Goal: Task Accomplishment & Management: Manage account settings

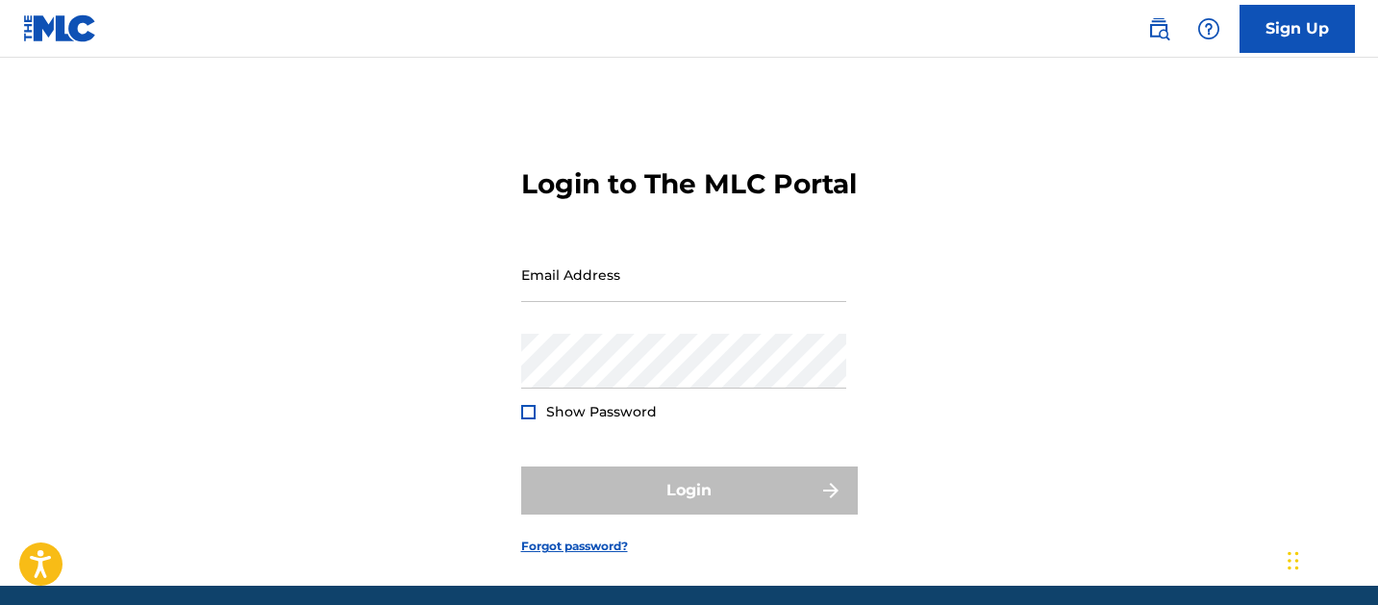
click at [631, 302] on input "Email Address" at bounding box center [683, 274] width 325 height 55
type input "[EMAIL_ADDRESS][DOMAIN_NAME]"
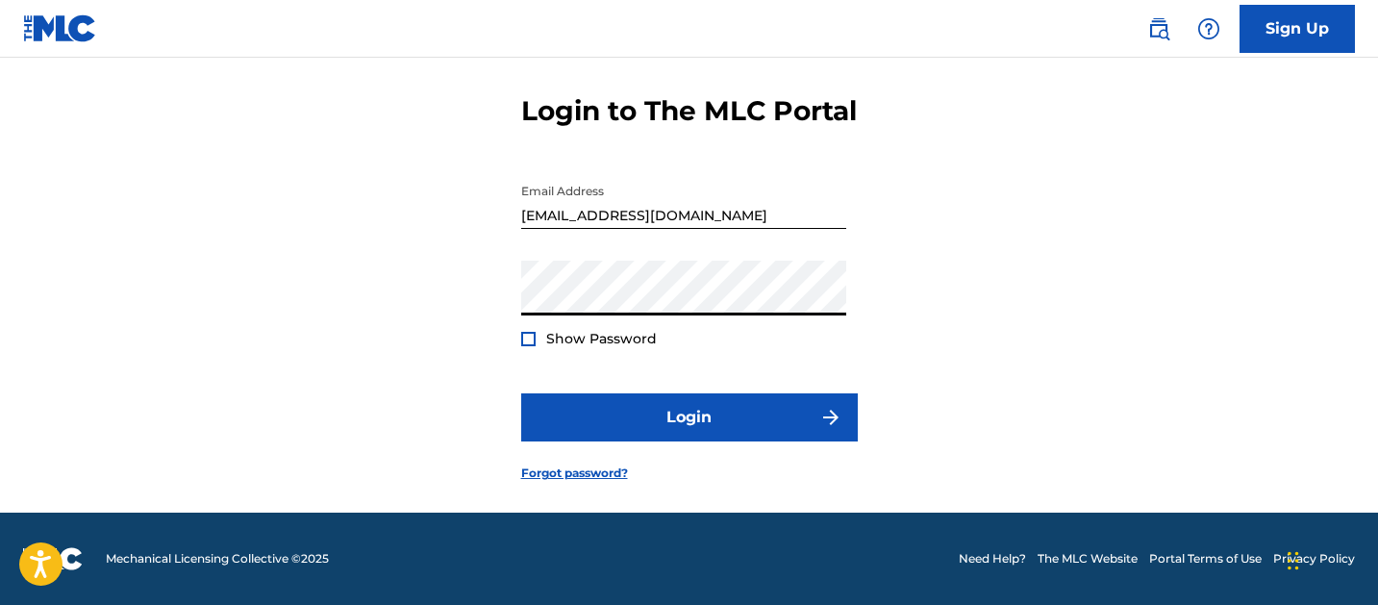
scroll to position [107, 0]
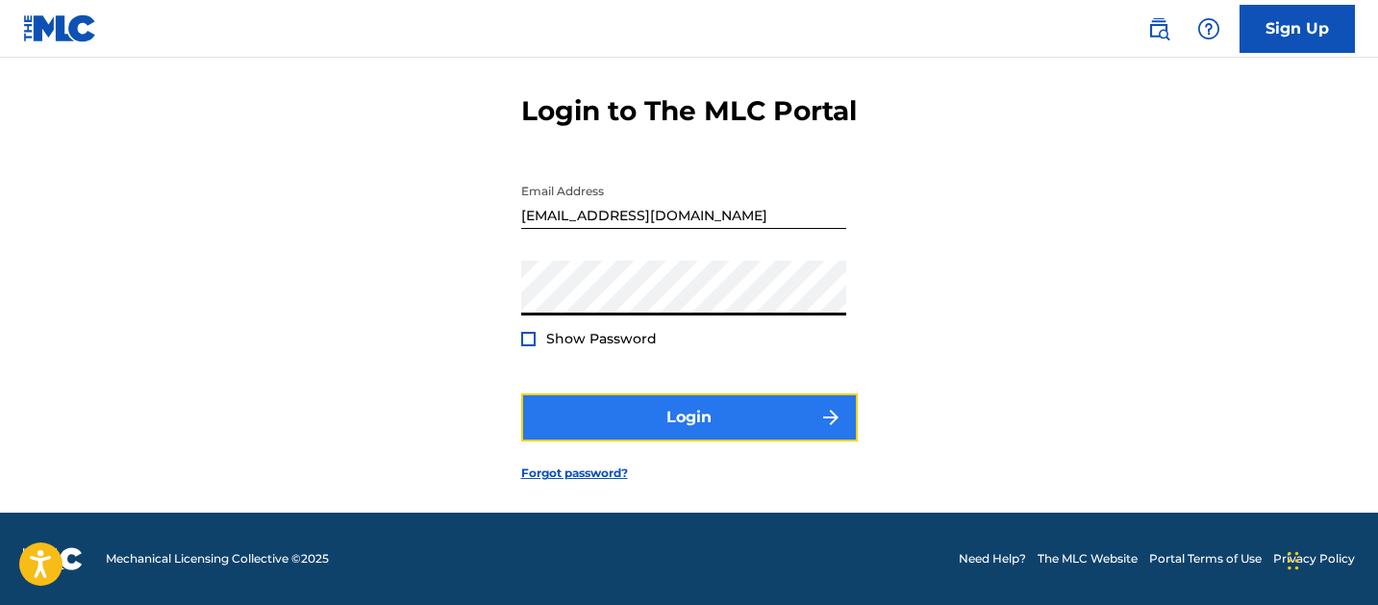
click at [687, 417] on button "Login" at bounding box center [689, 417] width 336 height 48
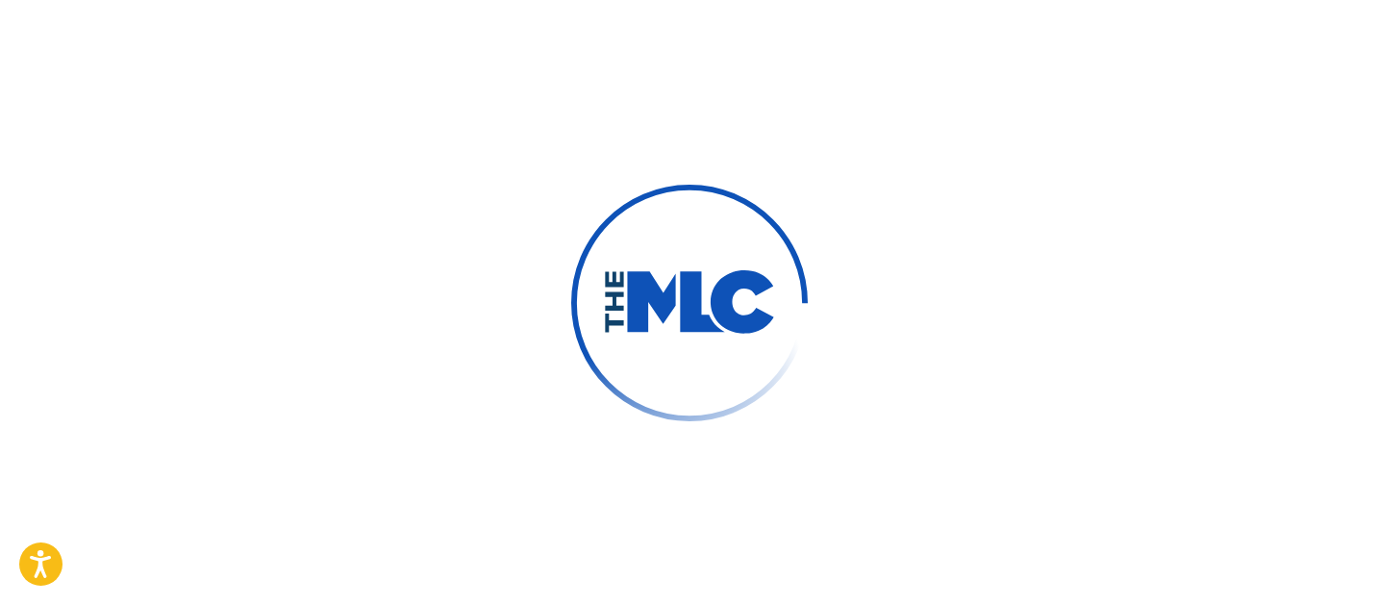
scroll to position [112, 0]
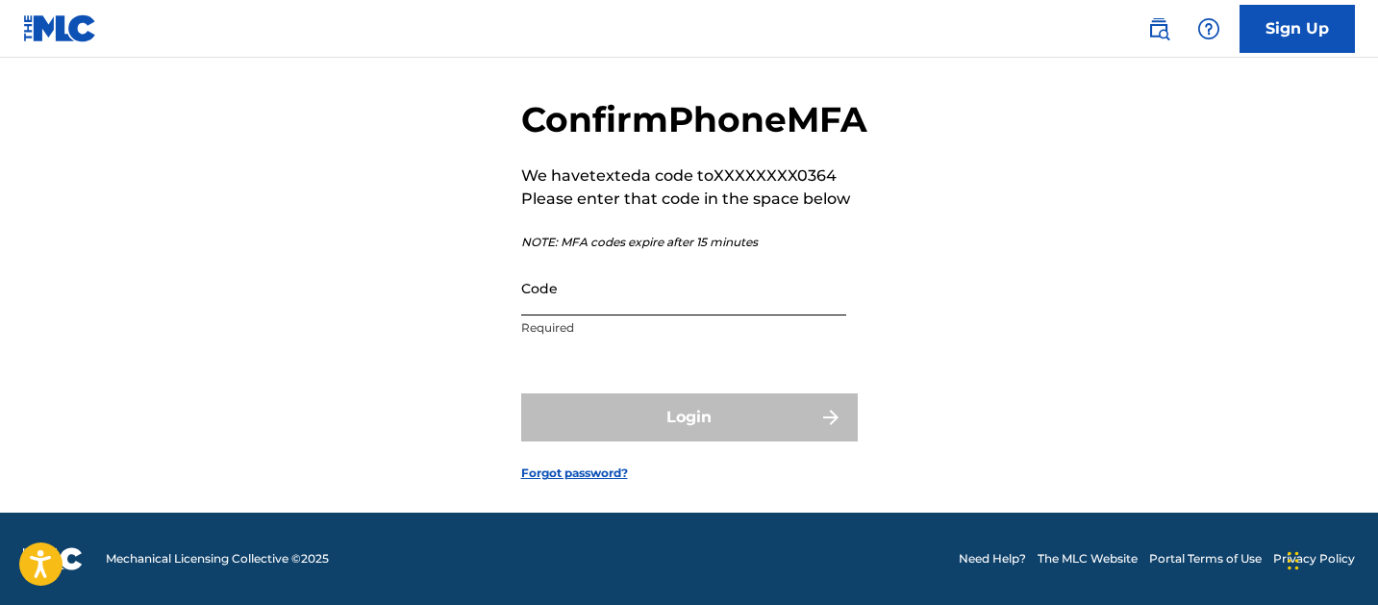
click at [634, 287] on input "Code" at bounding box center [683, 288] width 325 height 55
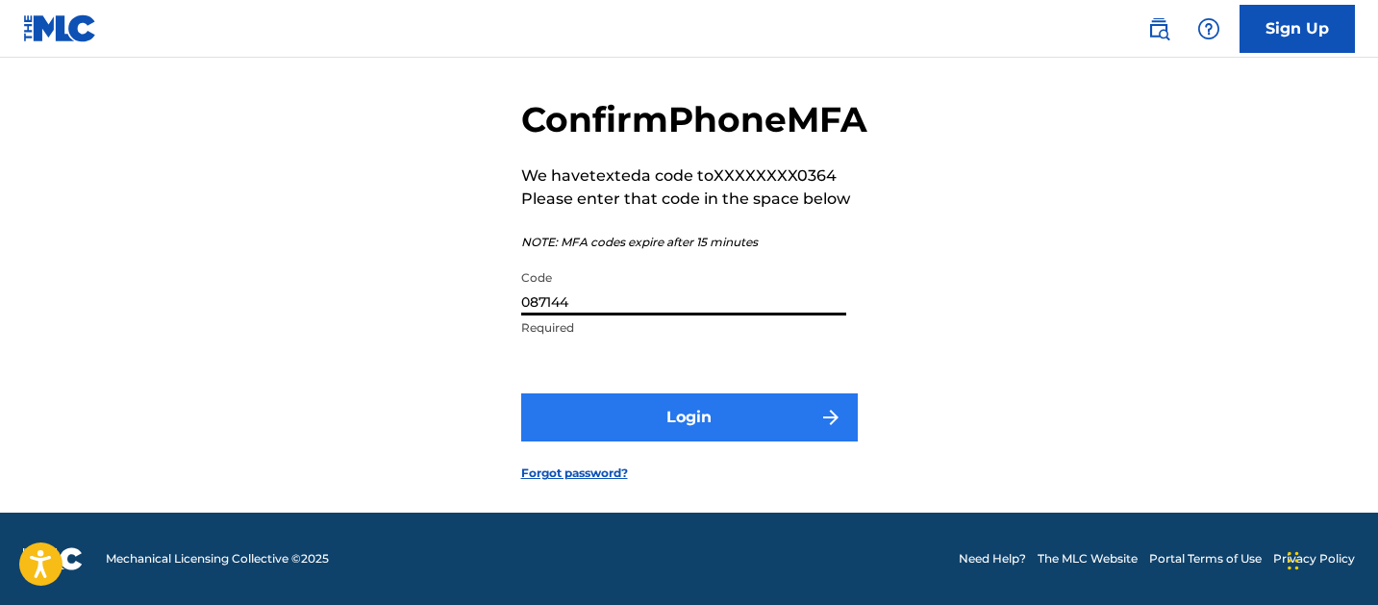
type input "087144"
click at [718, 403] on button "Login" at bounding box center [689, 417] width 336 height 48
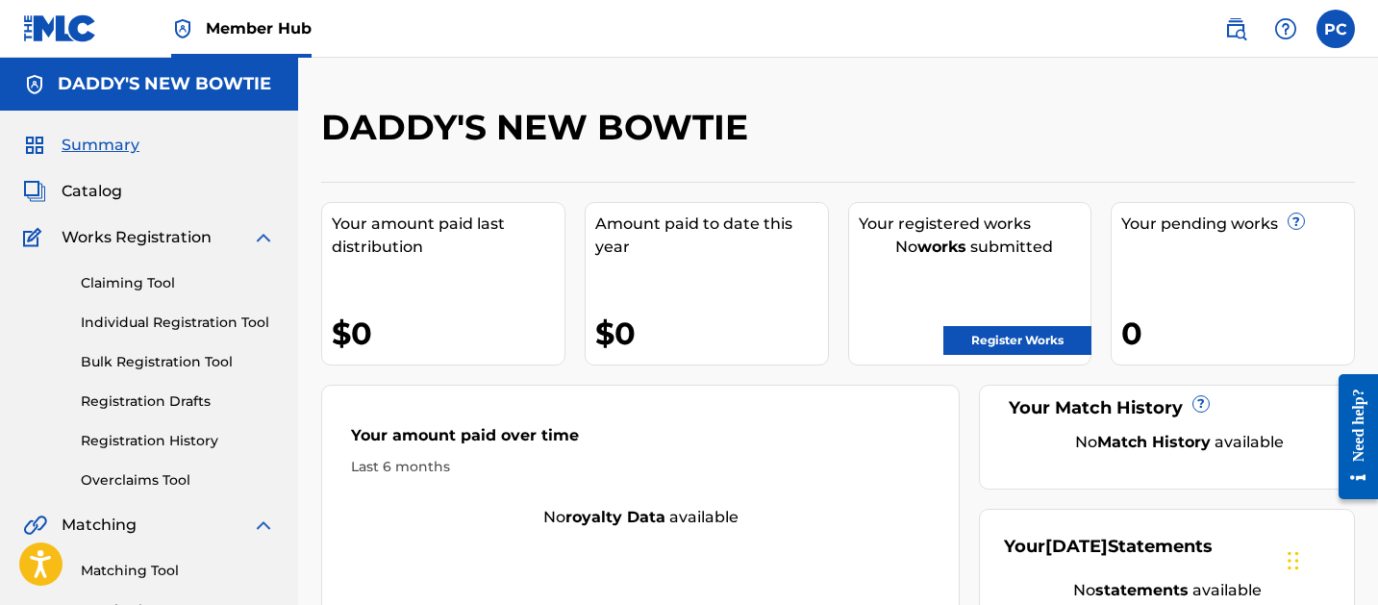
click at [265, 239] on img at bounding box center [263, 237] width 23 height 23
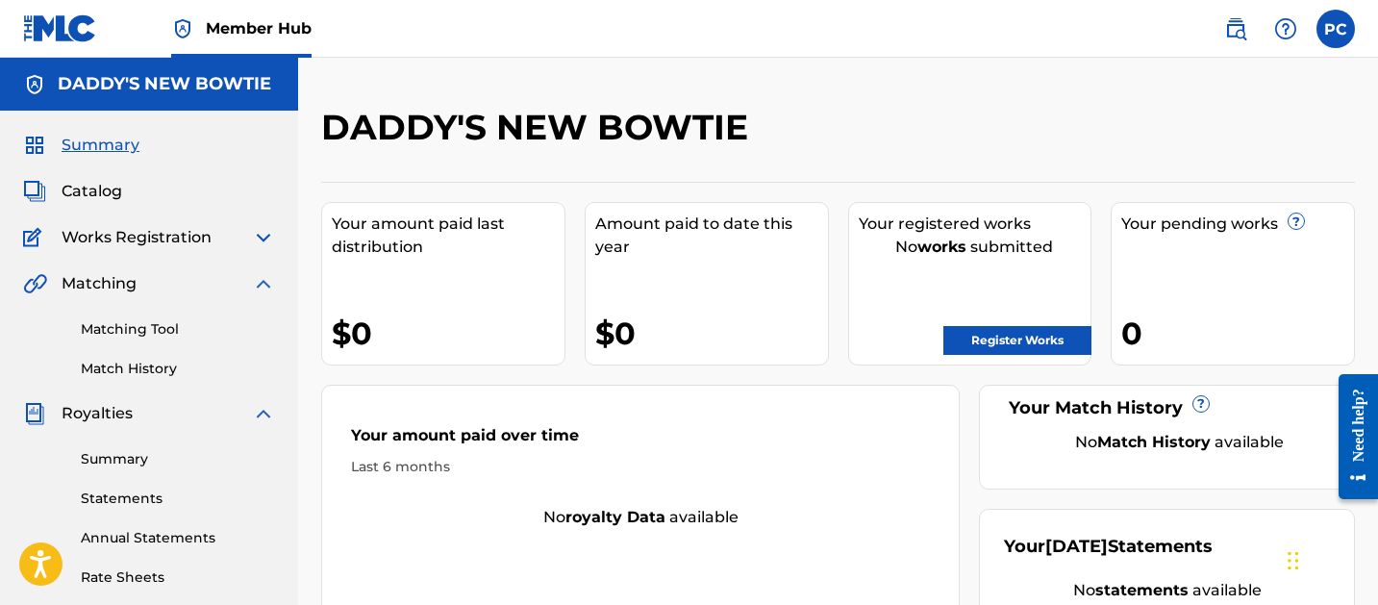
click at [263, 242] on img at bounding box center [263, 237] width 23 height 23
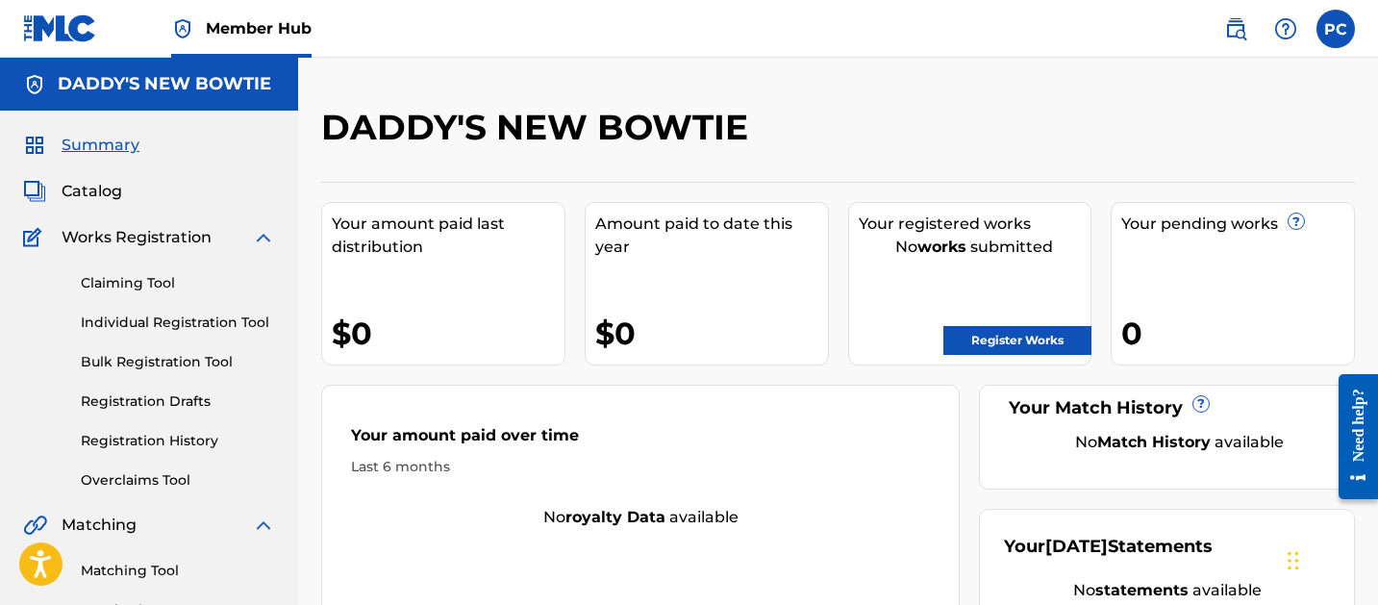
click at [103, 148] on span "Summary" at bounding box center [101, 145] width 78 height 23
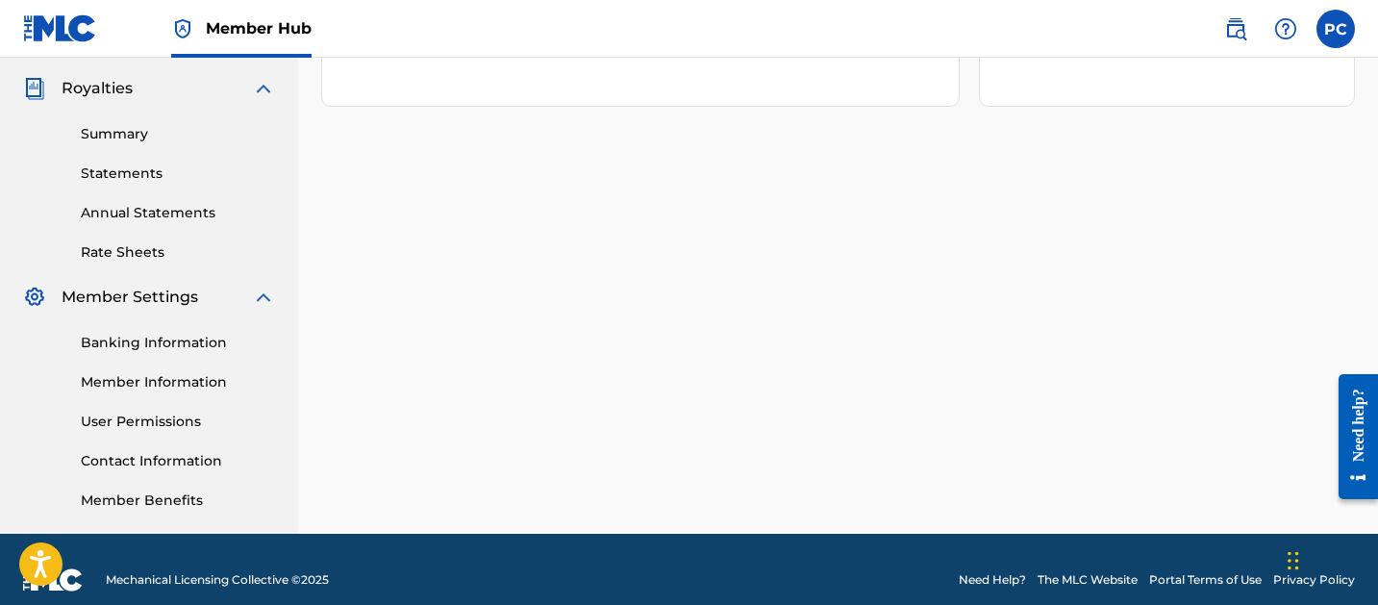
scroll to position [563, 0]
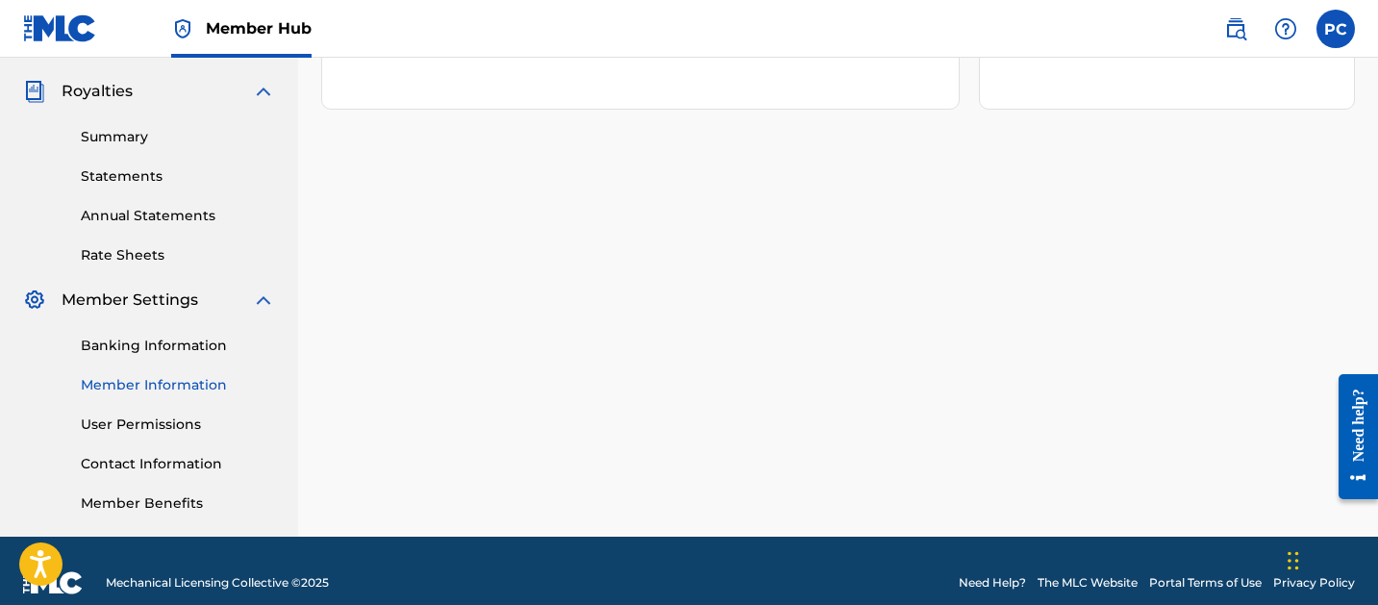
click at [167, 383] on link "Member Information" at bounding box center [178, 385] width 194 height 20
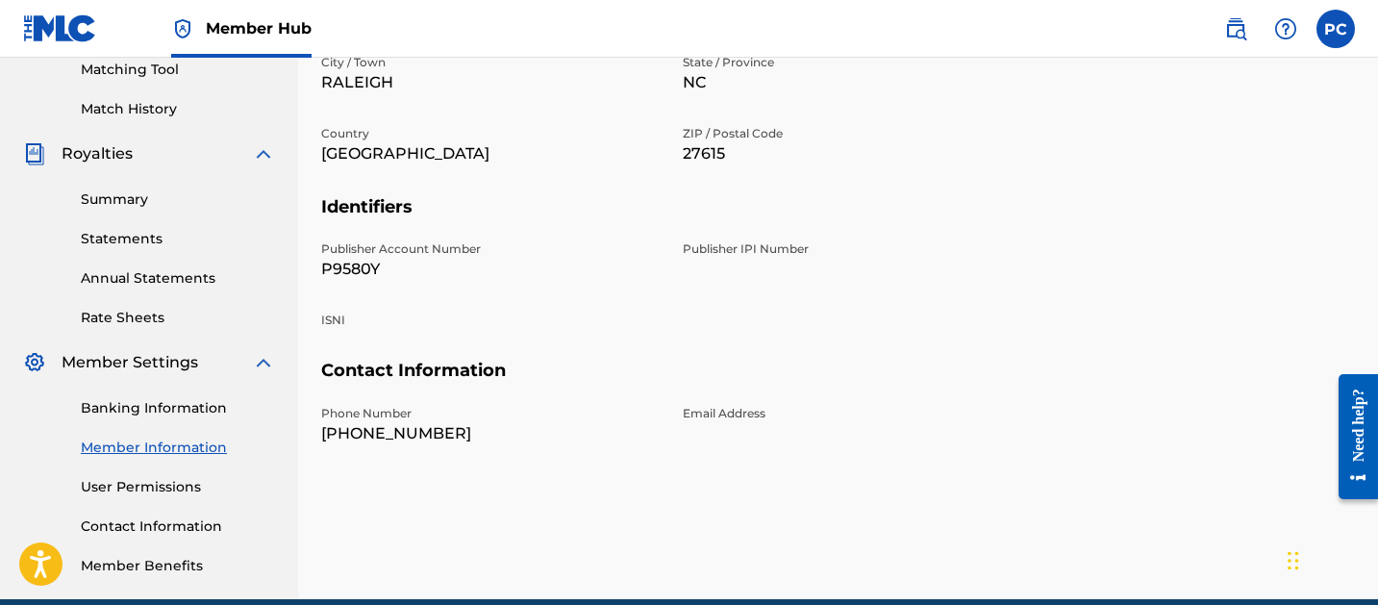
scroll to position [505, 0]
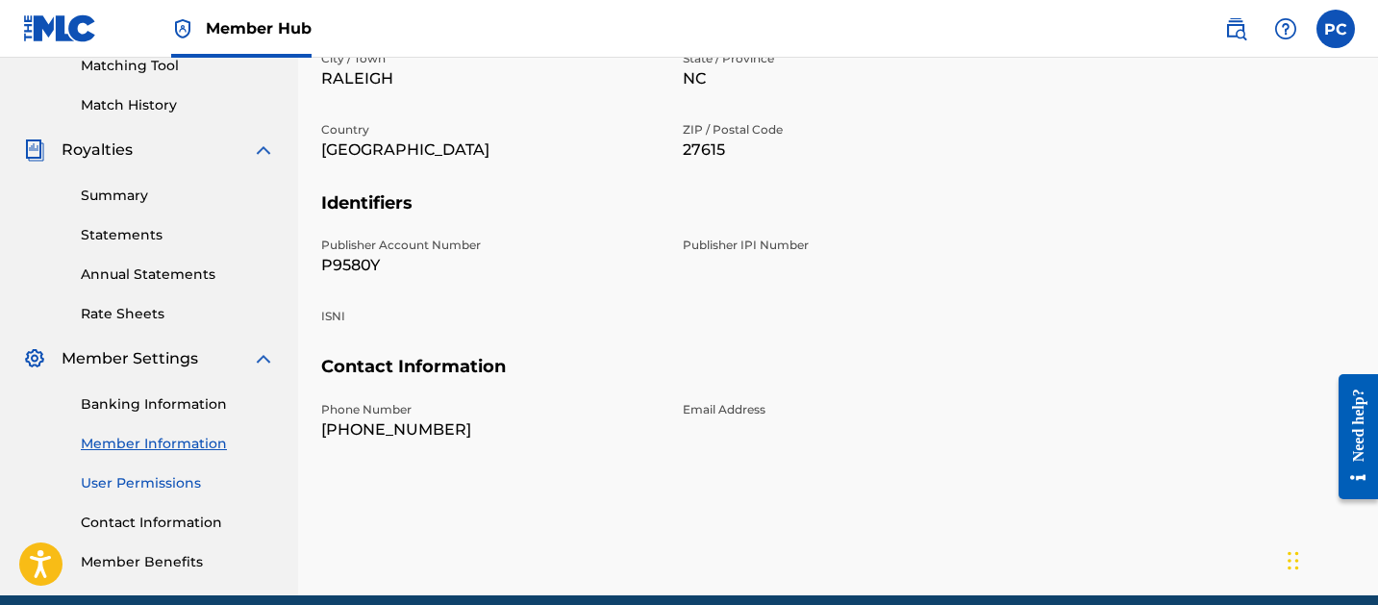
click at [168, 477] on link "User Permissions" at bounding box center [178, 483] width 194 height 20
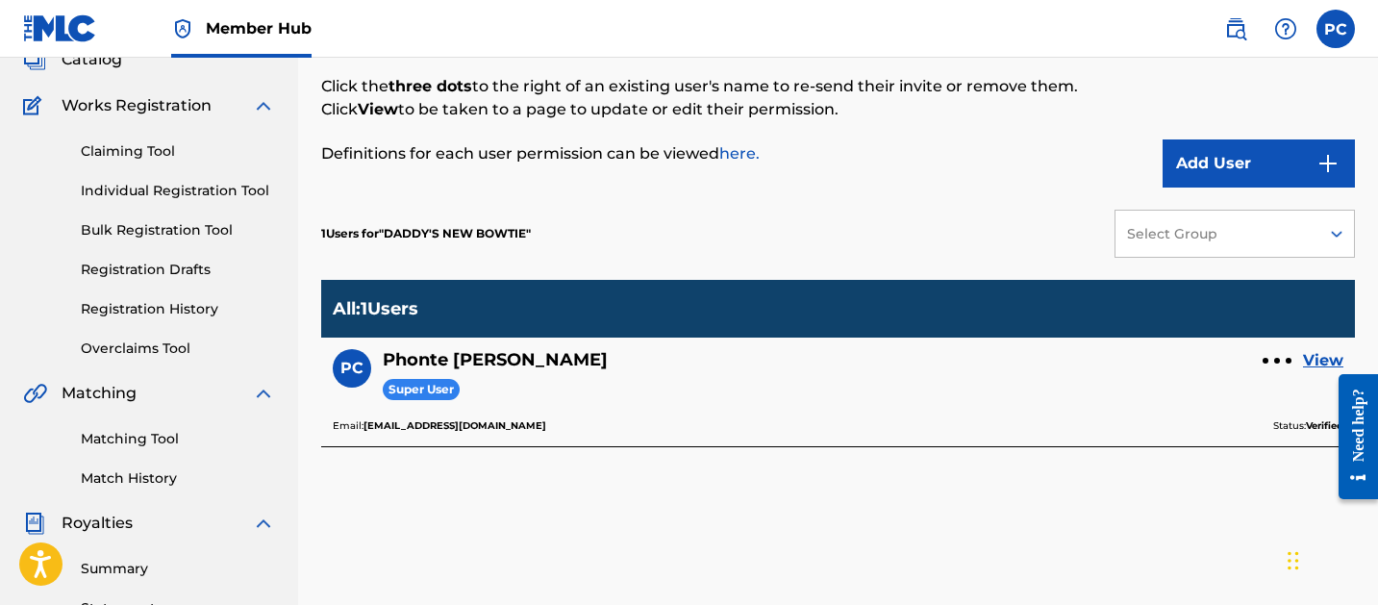
scroll to position [125, 0]
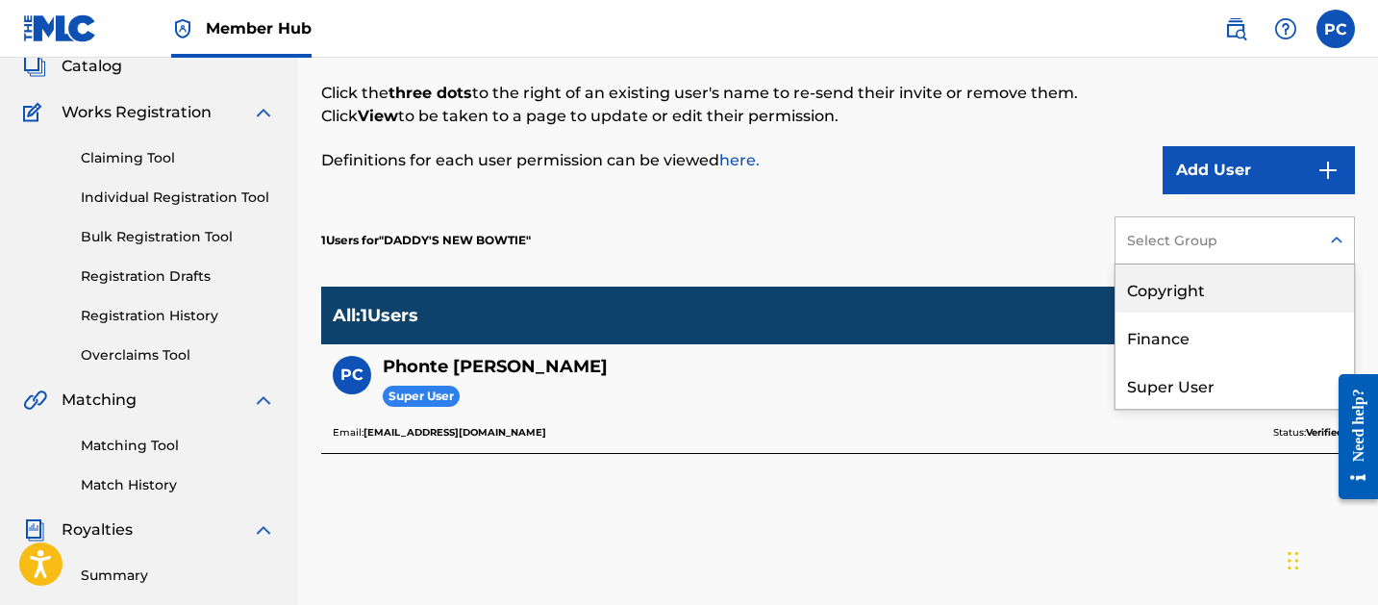
click at [1257, 233] on div "Select Group" at bounding box center [1216, 241] width 179 height 20
click at [945, 221] on div "1 Users for " DADDY'S NEW BOWTIE " Copyright, 1 of 3. 3 results available. Use …" at bounding box center [837, 240] width 1033 height 92
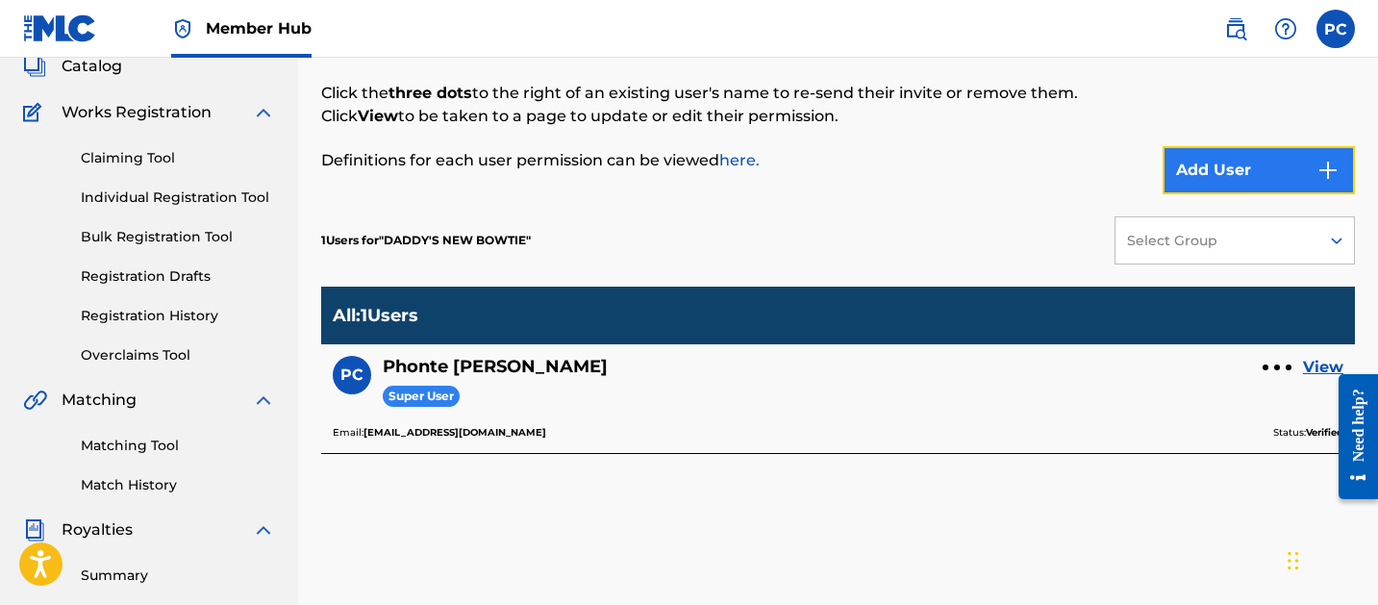
click at [1319, 165] on img "submit" at bounding box center [1327, 170] width 23 height 23
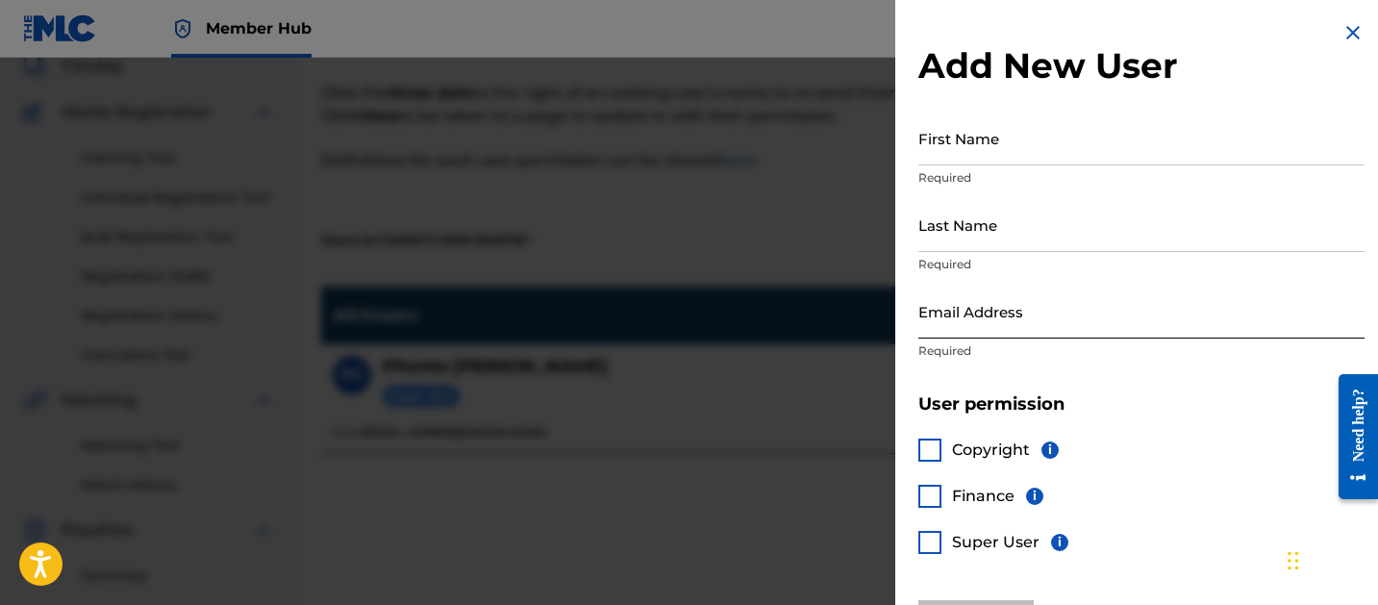
scroll to position [0, 0]
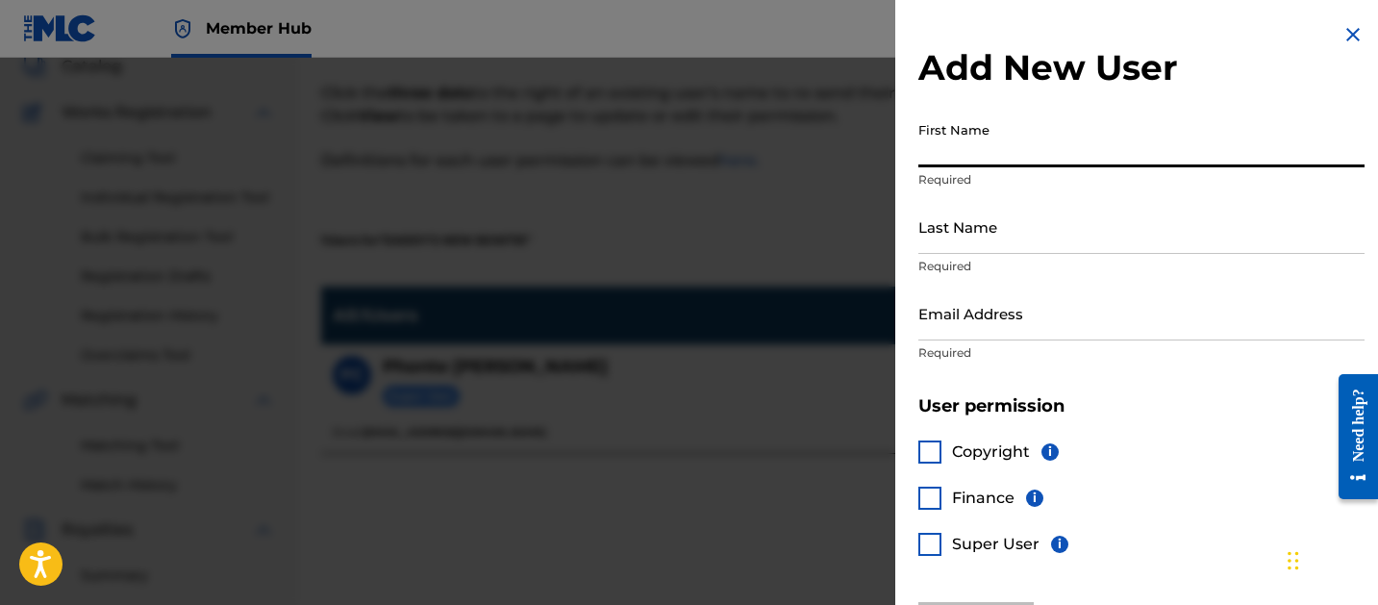
click at [995, 144] on input "First Name" at bounding box center [1141, 139] width 446 height 55
type input "[PERSON_NAME]"
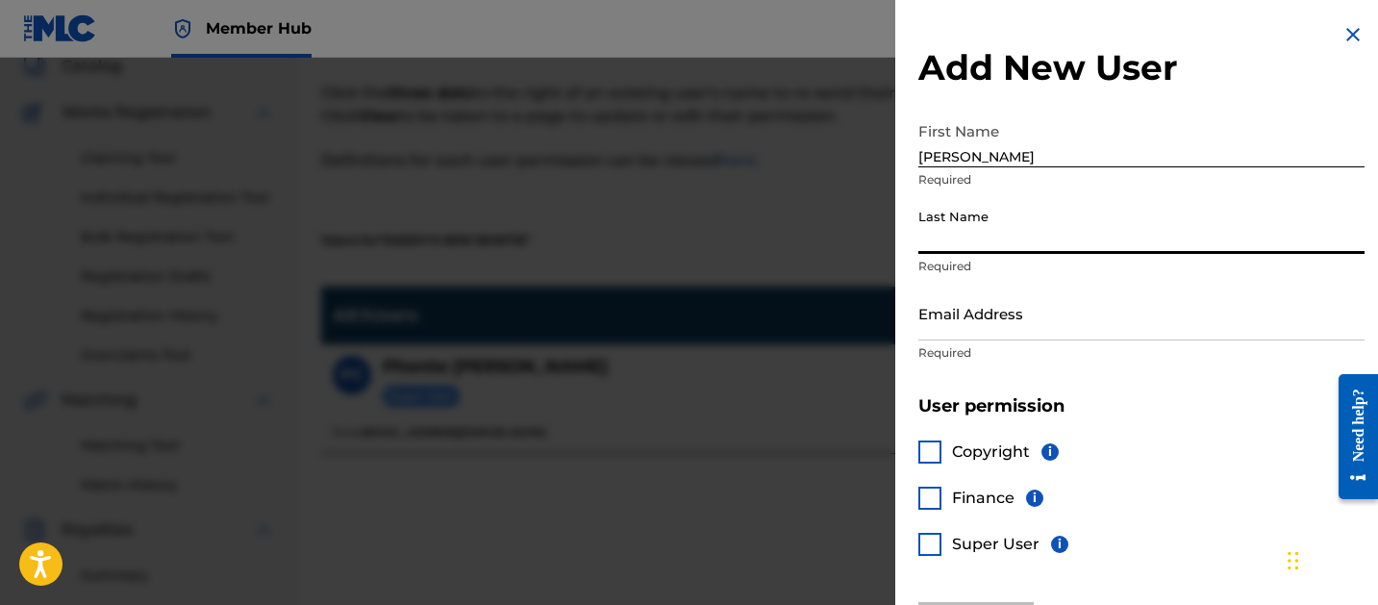
click at [995, 236] on input "Last Name" at bounding box center [1141, 226] width 446 height 55
type input "[PERSON_NAME]"
click at [1013, 321] on input "Email Address" at bounding box center [1141, 313] width 446 height 55
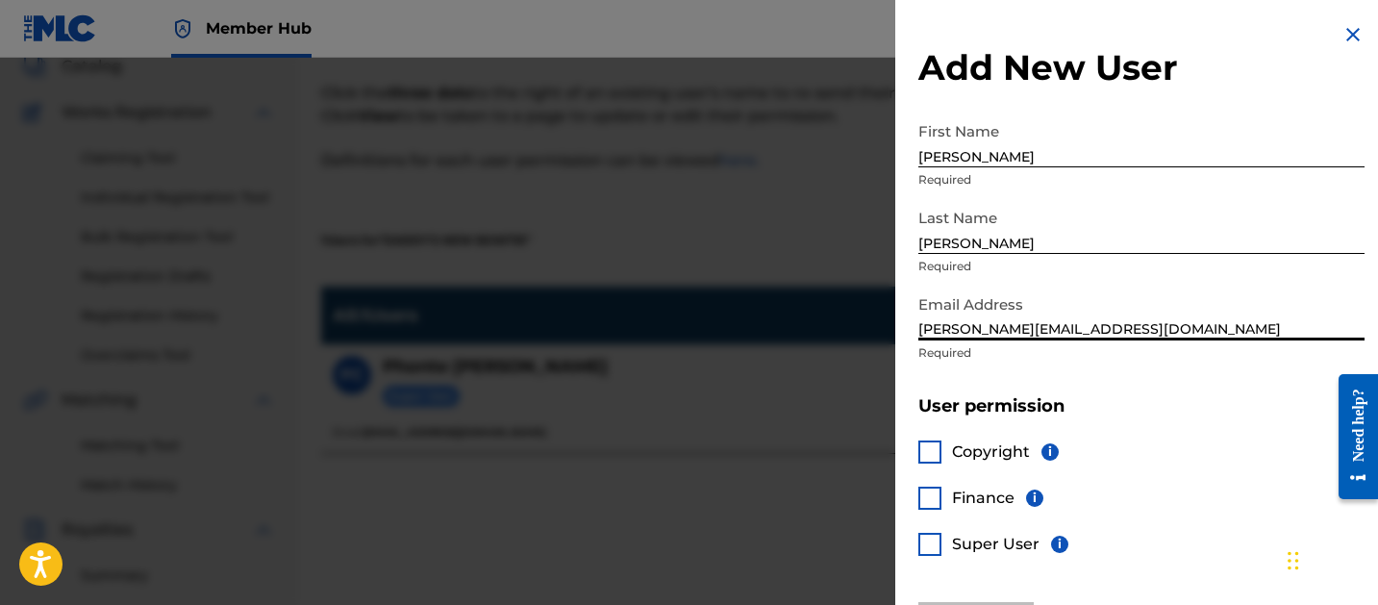
type input "[PERSON_NAME][EMAIL_ADDRESS][DOMAIN_NAME]"
click at [934, 459] on div at bounding box center [929, 451] width 23 height 23
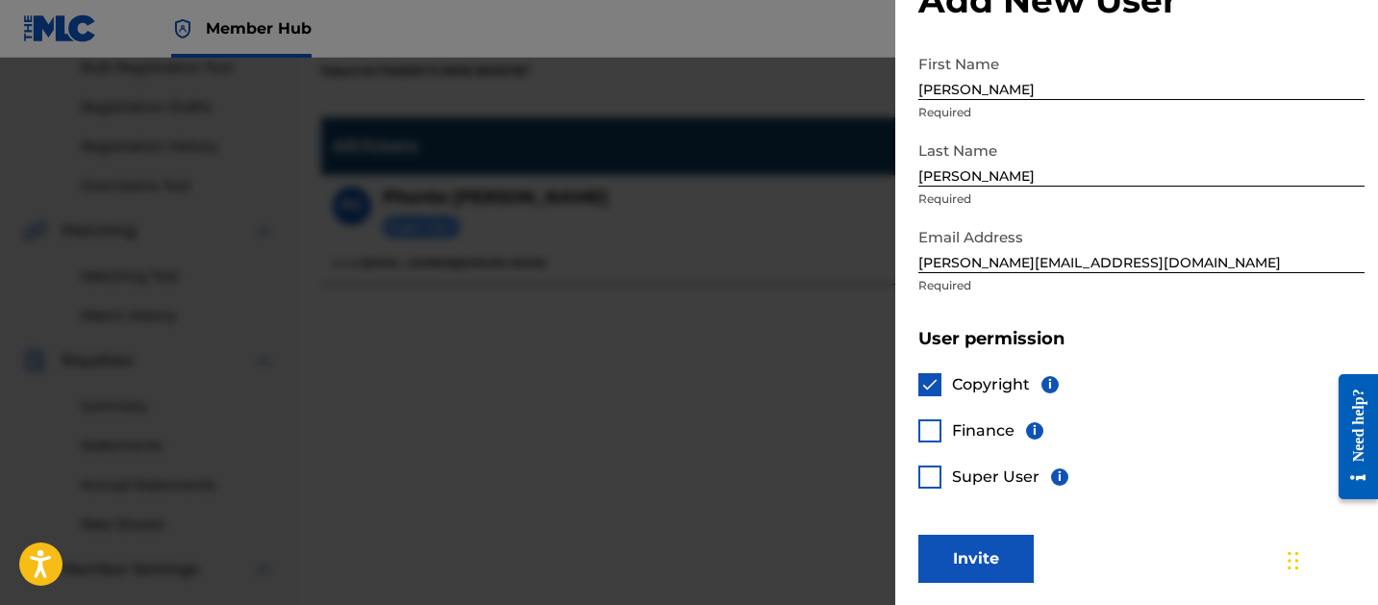
scroll to position [296, 0]
click at [969, 562] on button "Invite" at bounding box center [975, 558] width 115 height 48
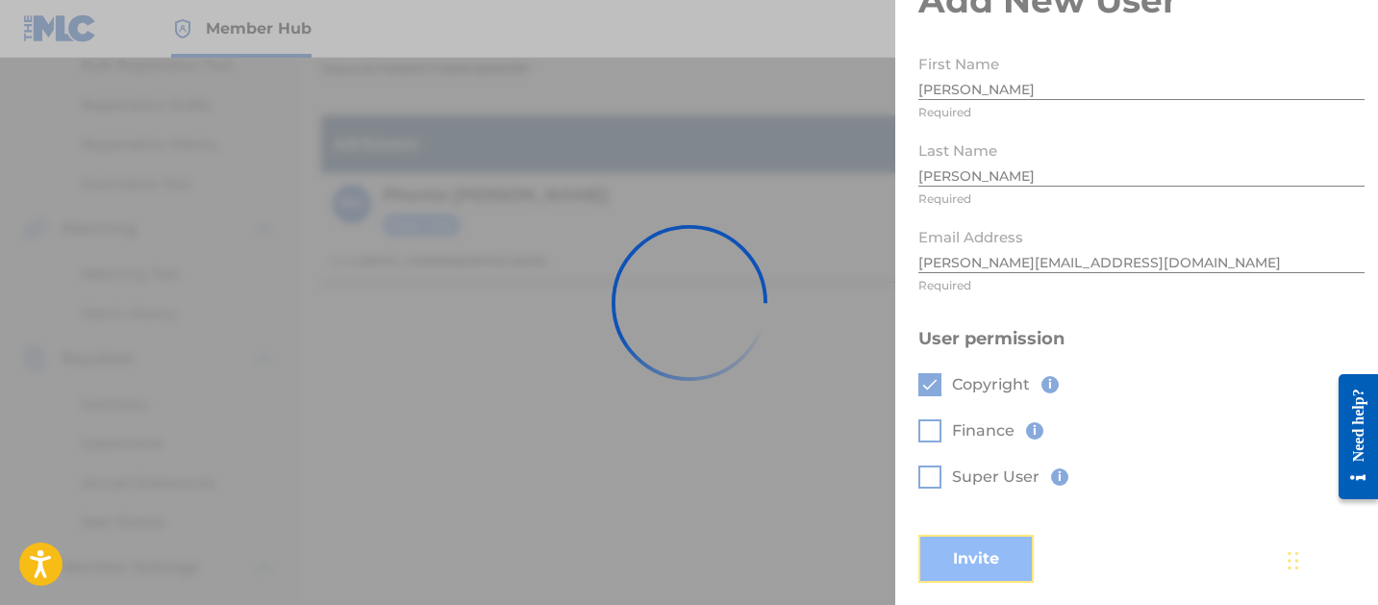
scroll to position [0, 0]
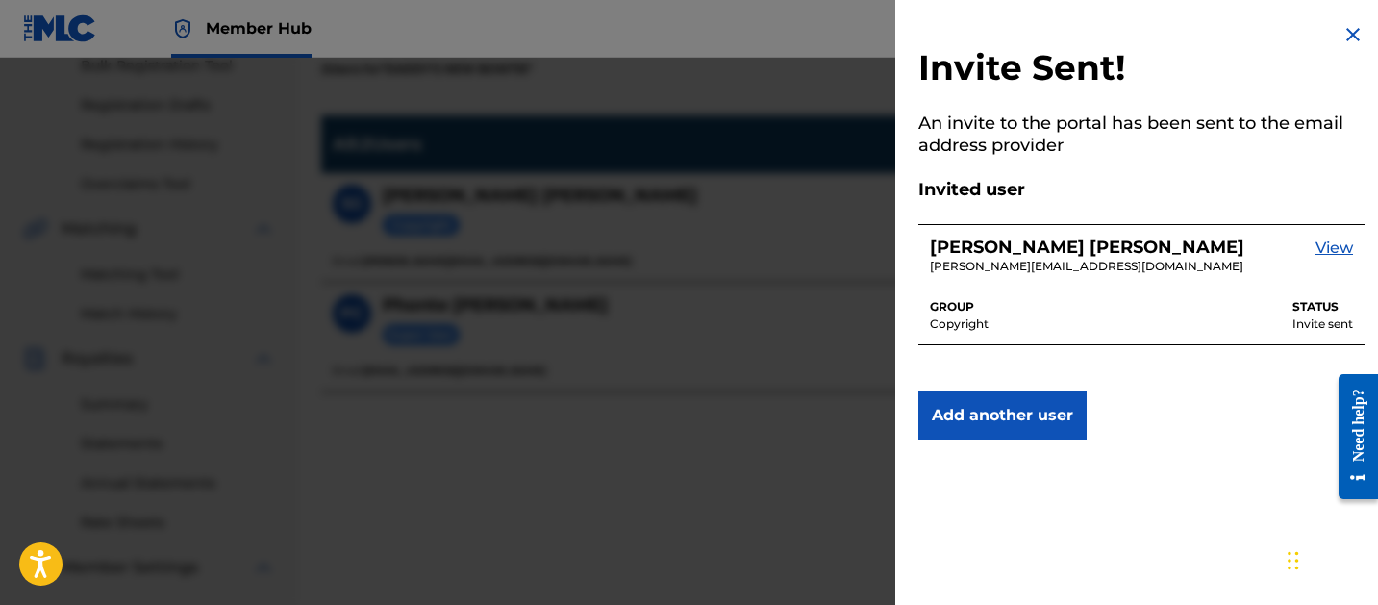
click at [1353, 36] on img at bounding box center [1352, 34] width 23 height 23
